Goal: Navigation & Orientation: Understand site structure

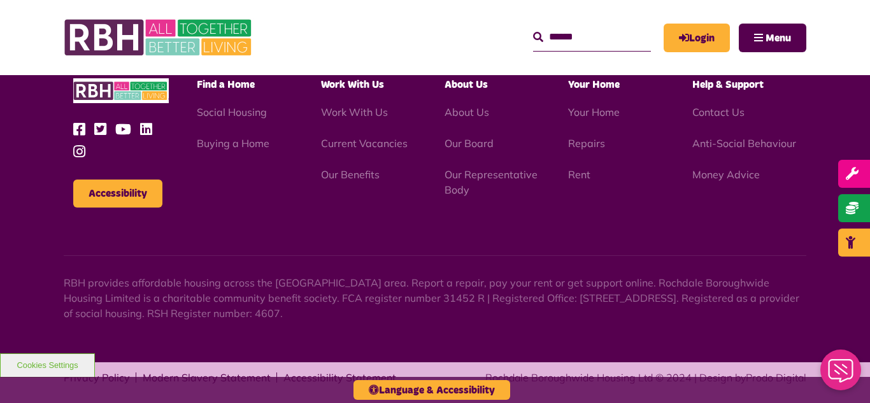
scroll to position [1842, 0]
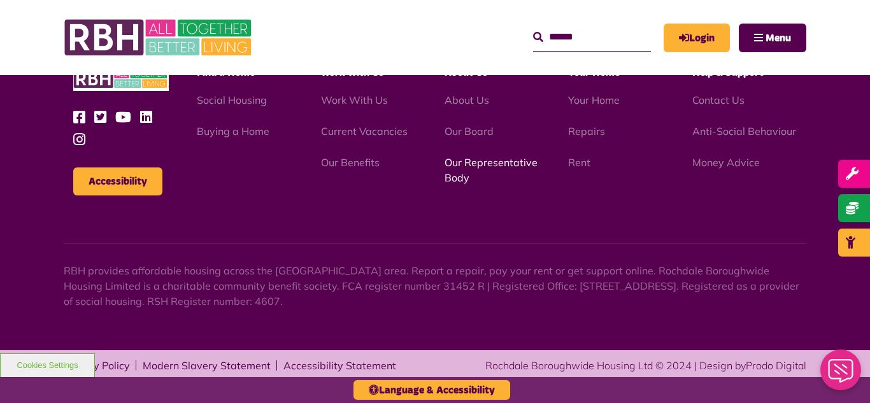
click at [467, 166] on link "Our Representative Body" at bounding box center [490, 170] width 93 height 28
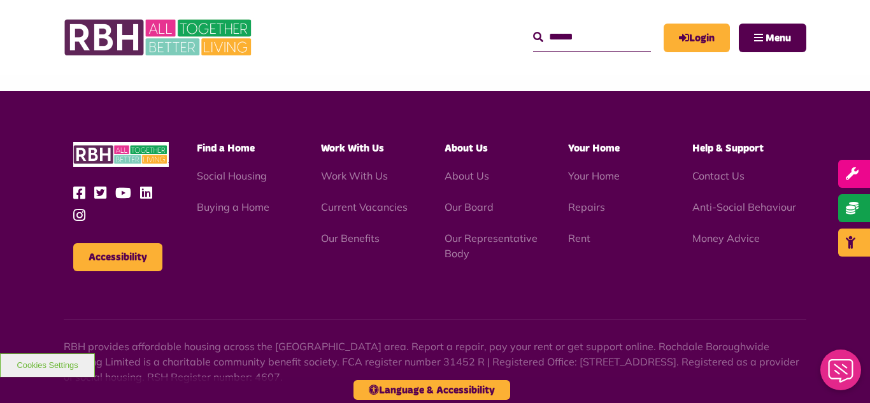
scroll to position [3696, 0]
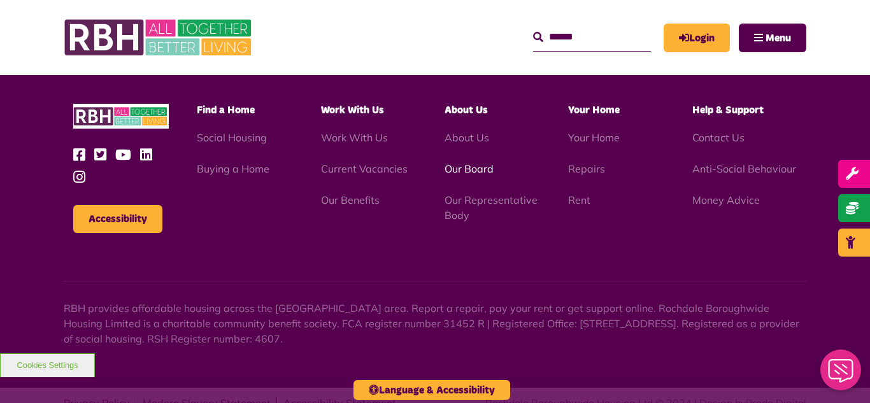
click at [473, 162] on link "Our Board" at bounding box center [468, 168] width 49 height 13
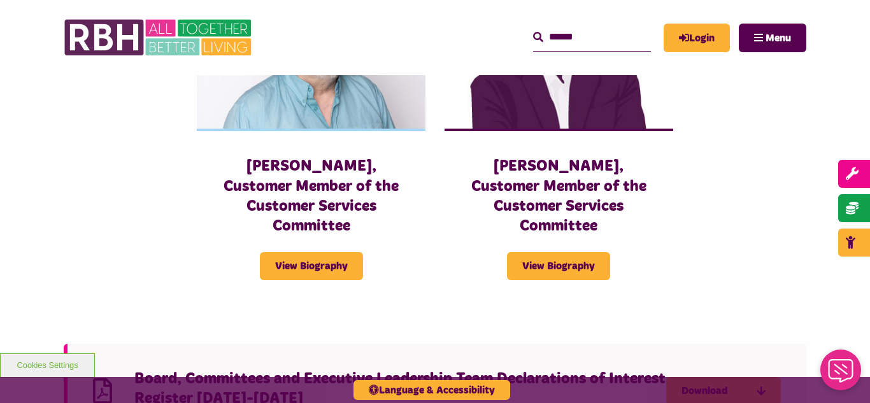
scroll to position [2954, 0]
